Goal: Obtain resource: Obtain resource

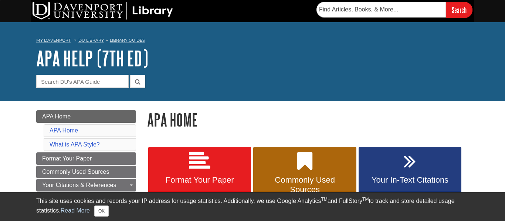
scroll to position [88, 0]
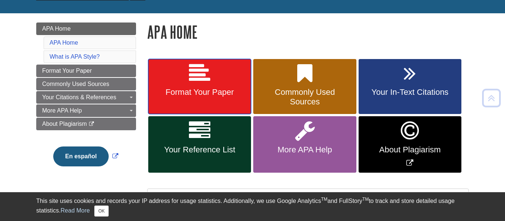
click at [188, 76] on link "Format Your Paper" at bounding box center [199, 86] width 103 height 55
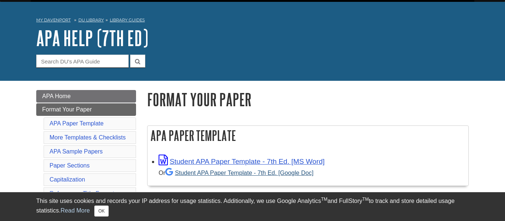
scroll to position [20, 0]
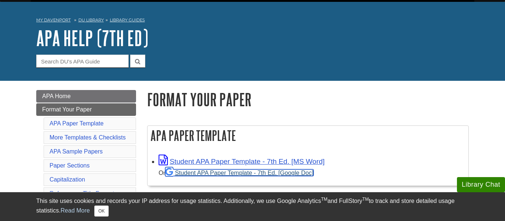
click at [188, 173] on link "Student APA Paper Template - 7th Ed. [Google Doc]" at bounding box center [239, 173] width 148 height 7
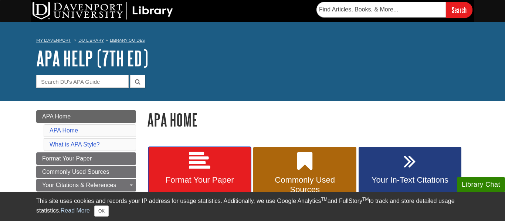
click at [182, 170] on link "Format Your Paper" at bounding box center [199, 174] width 103 height 55
